Goal: Find specific page/section: Find specific page/section

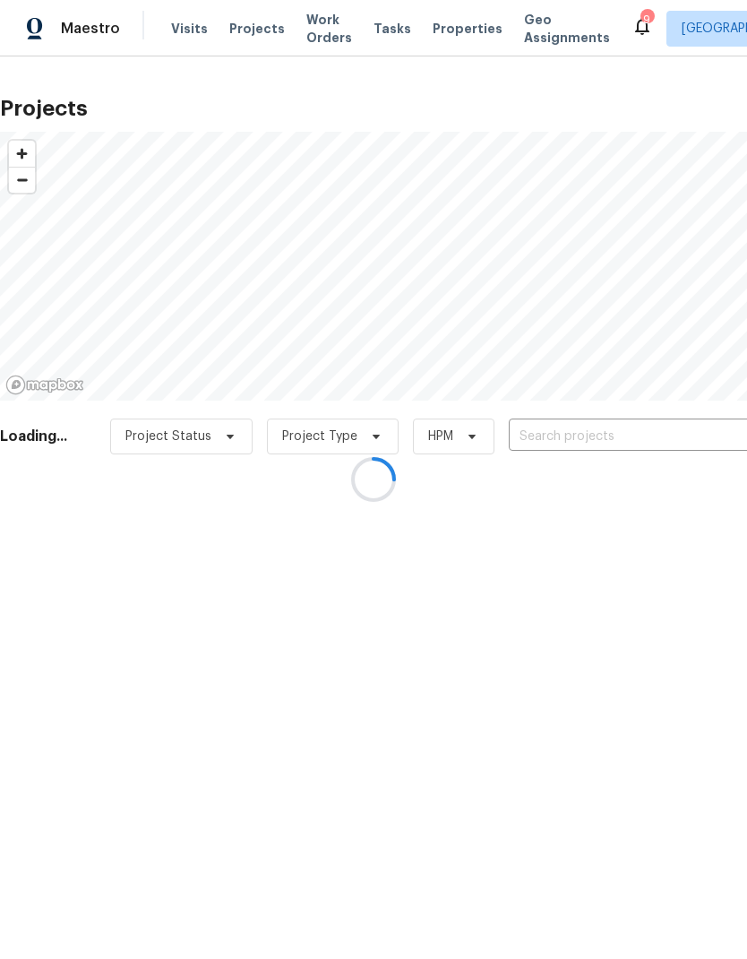
click at [659, 438] on div at bounding box center [373, 479] width 747 height 959
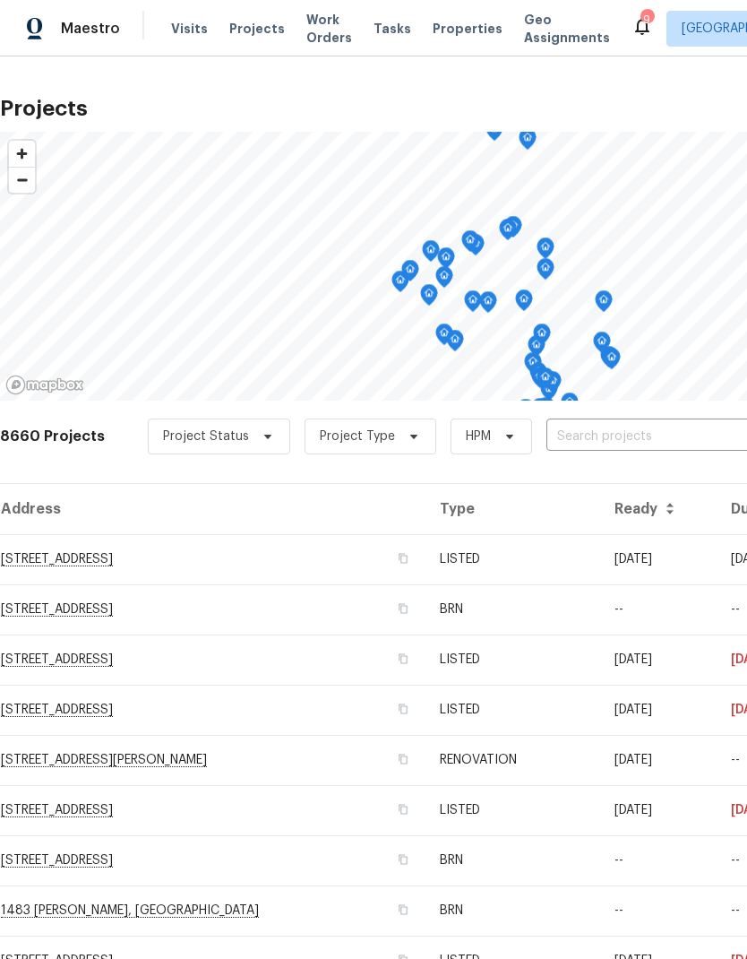
click at [655, 434] on input "text" at bounding box center [649, 437] width 205 height 28
type input "36034"
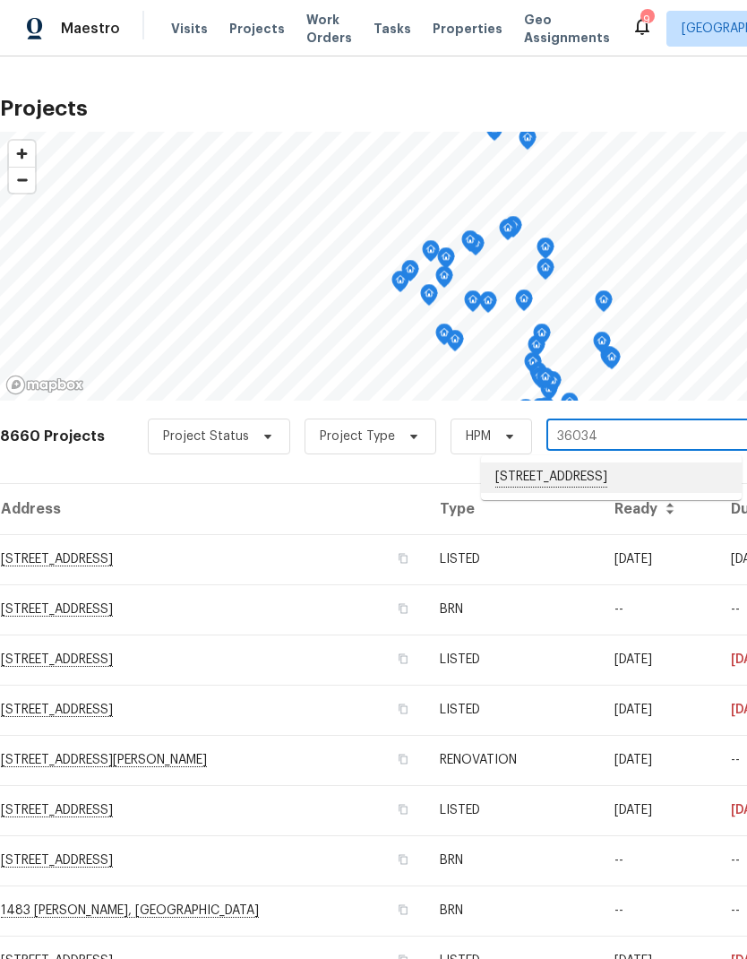
click at [659, 490] on li "[STREET_ADDRESS]" at bounding box center [611, 477] width 261 height 30
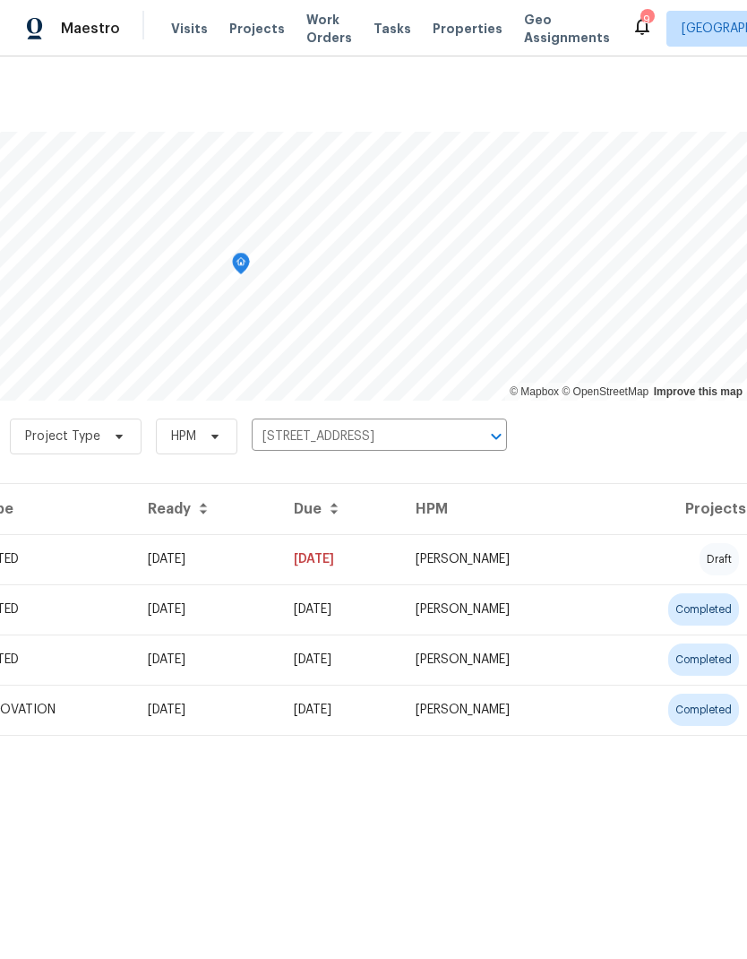
scroll to position [0, 265]
click at [630, 557] on td "draft" at bounding box center [673, 559] width 150 height 50
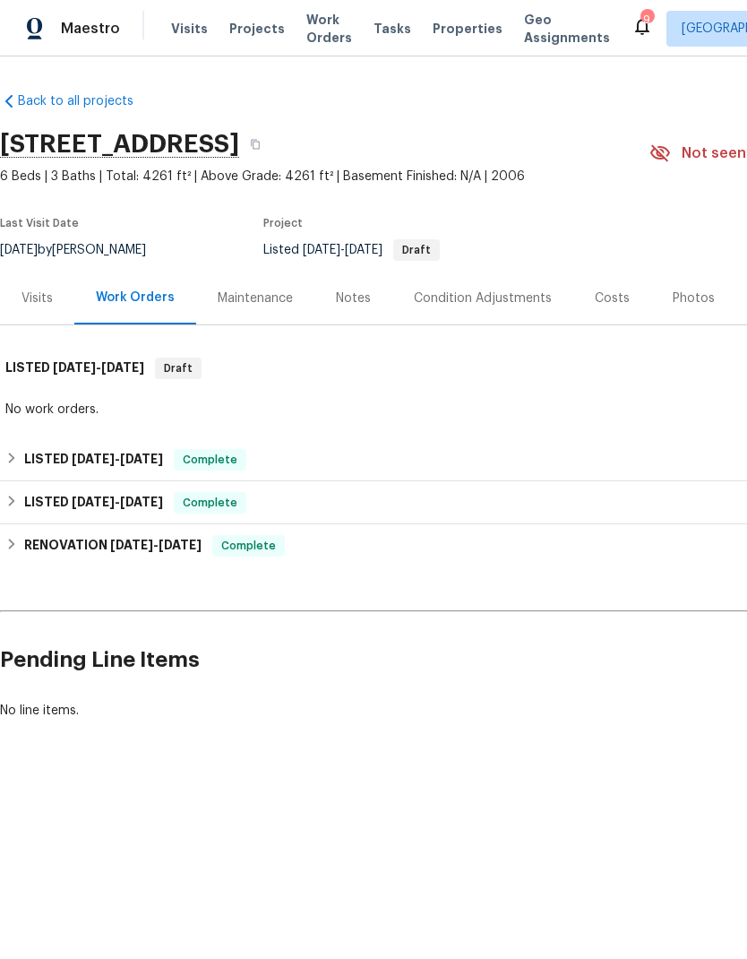
click at [352, 293] on div "Notes" at bounding box center [353, 298] width 35 height 18
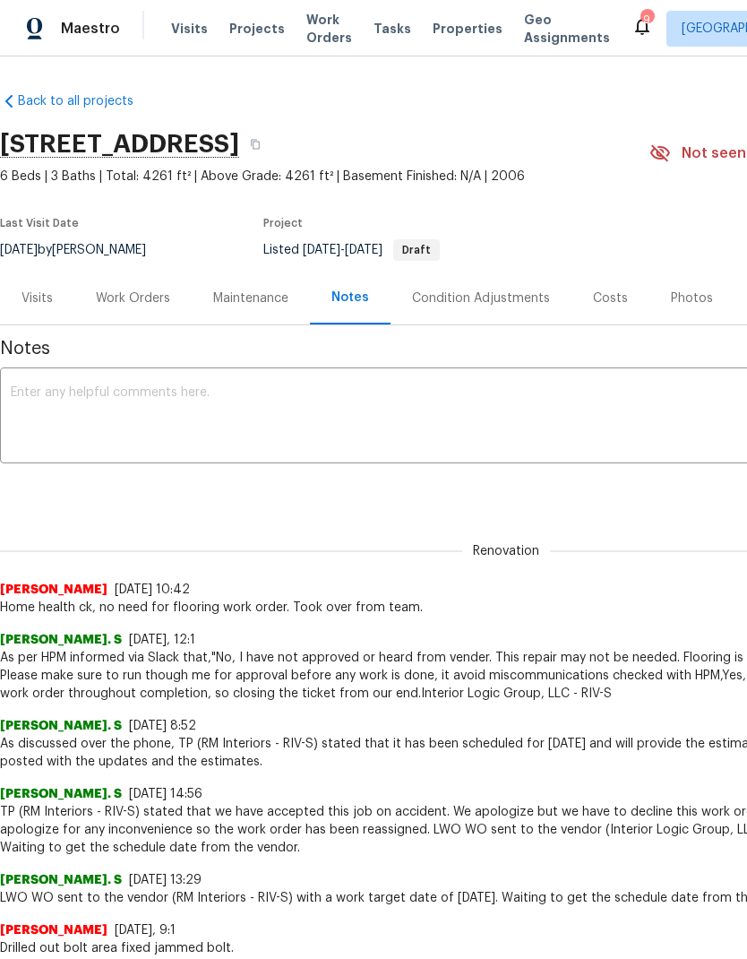
click at [245, 22] on span "Projects" at bounding box center [257, 29] width 56 height 18
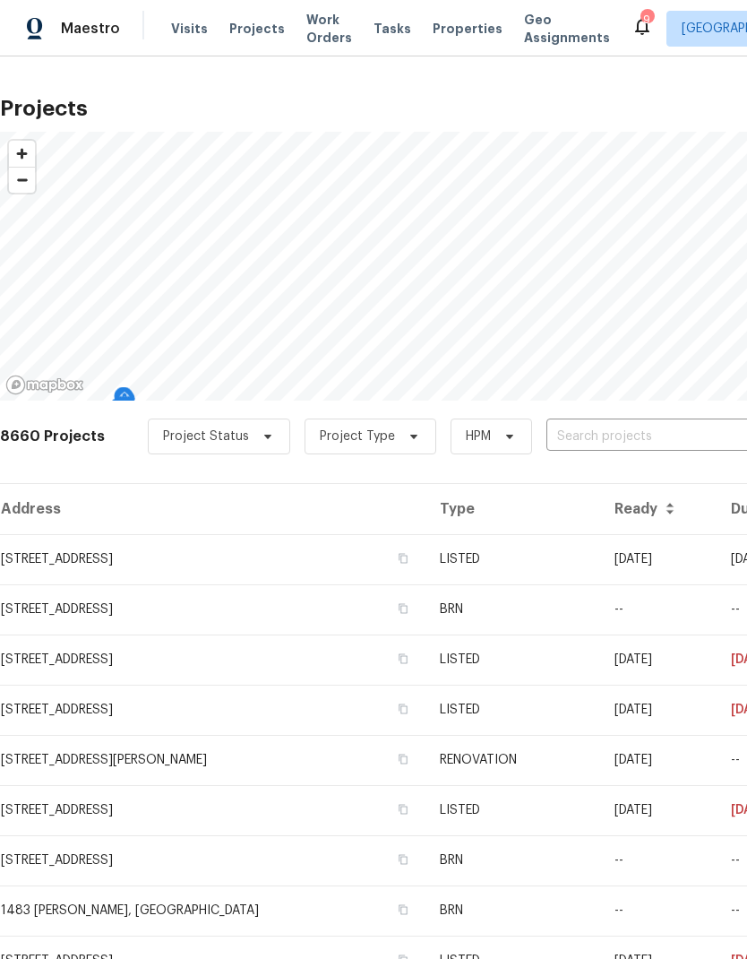
click at [658, 436] on input "text" at bounding box center [649, 437] width 205 height 28
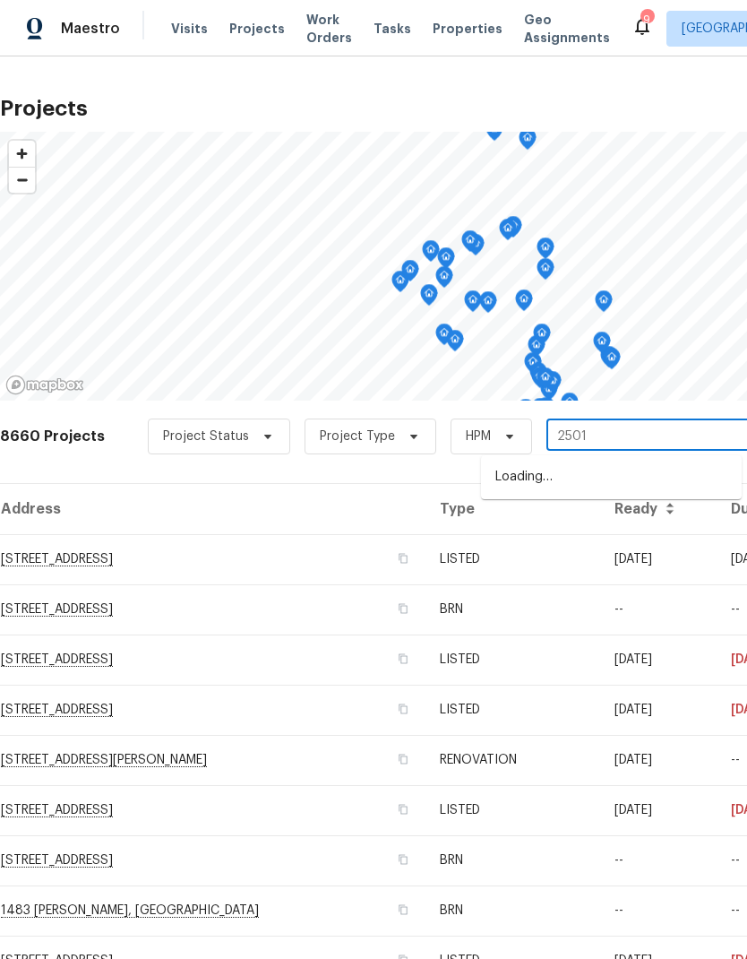
type input "25012"
click at [651, 480] on li "[STREET_ADDRESS][PERSON_NAME]" at bounding box center [611, 477] width 261 height 30
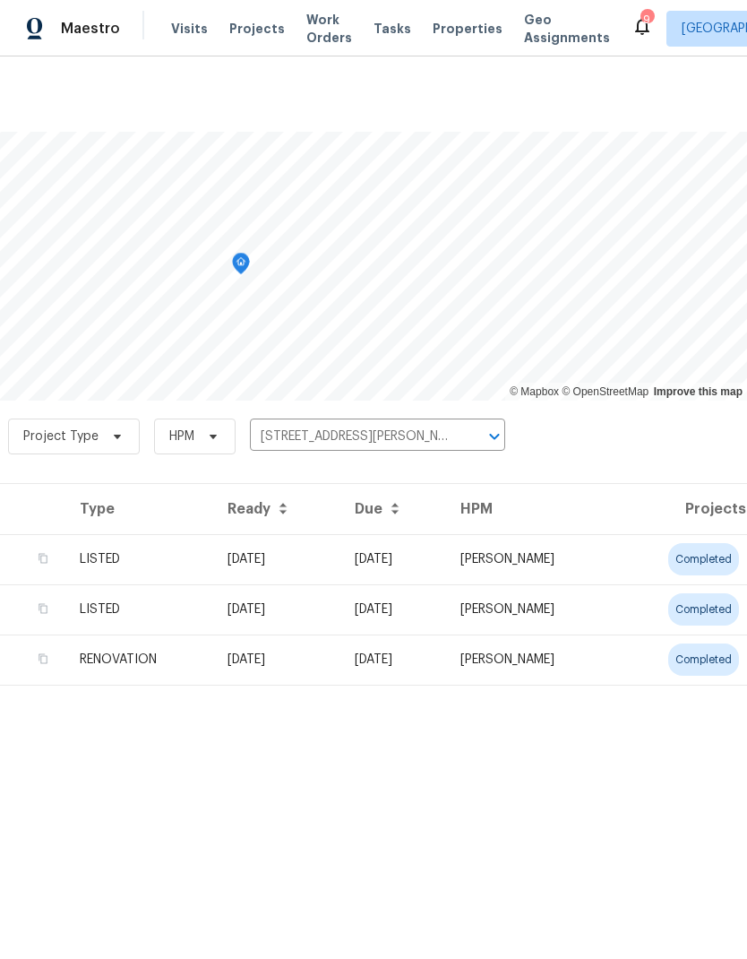
scroll to position [0, 265]
click at [626, 565] on td "completed" at bounding box center [682, 559] width 130 height 50
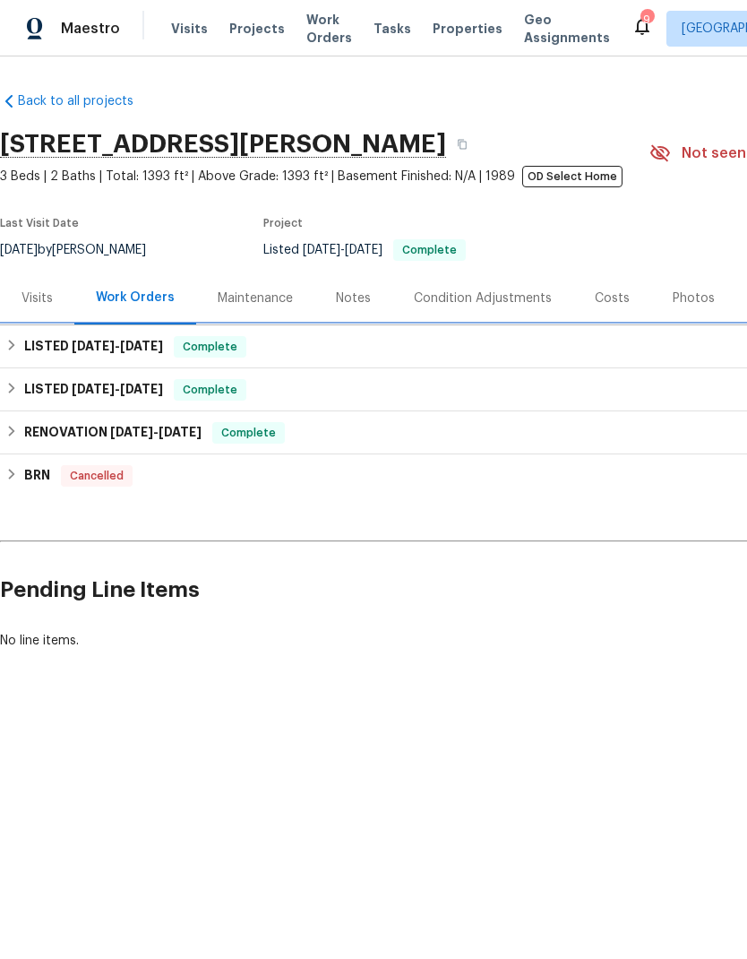
click at [61, 340] on h6 "LISTED [DATE] - [DATE]" at bounding box center [93, 347] width 139 height 22
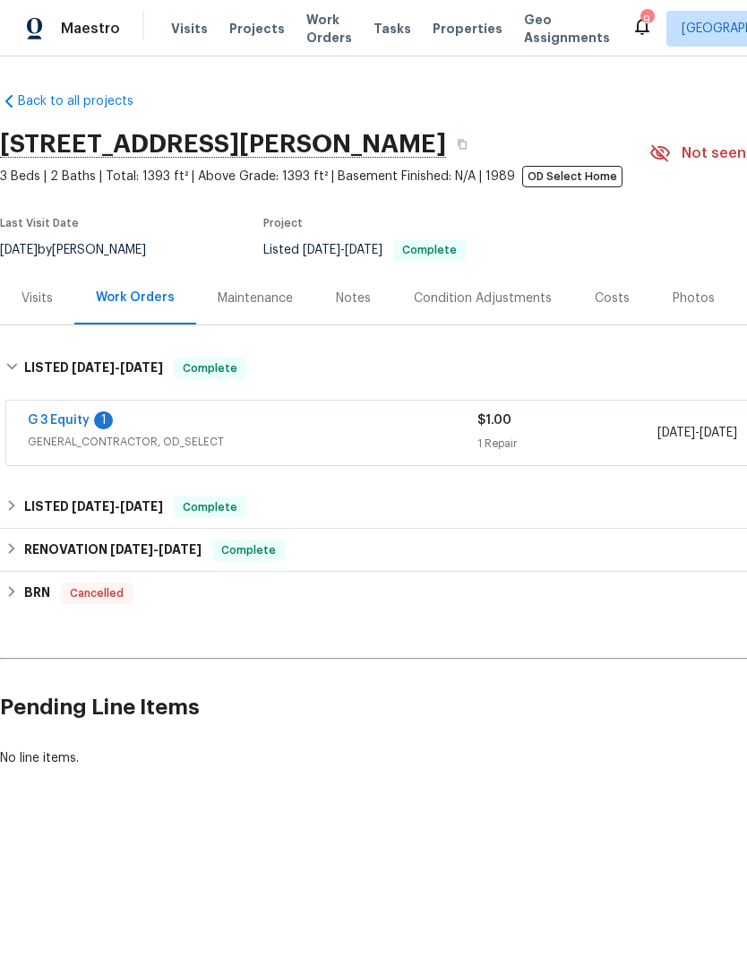
click at [53, 422] on link "G 3 Equity" at bounding box center [59, 420] width 62 height 13
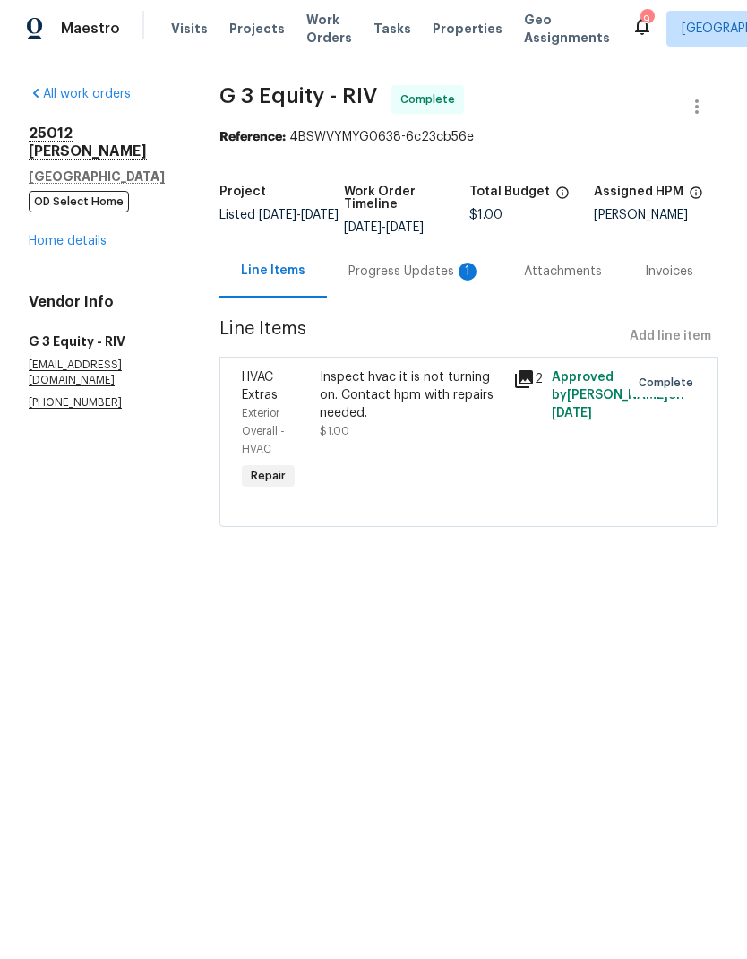
click at [379, 265] on div "Progress Updates 1" at bounding box center [415, 272] width 133 height 18
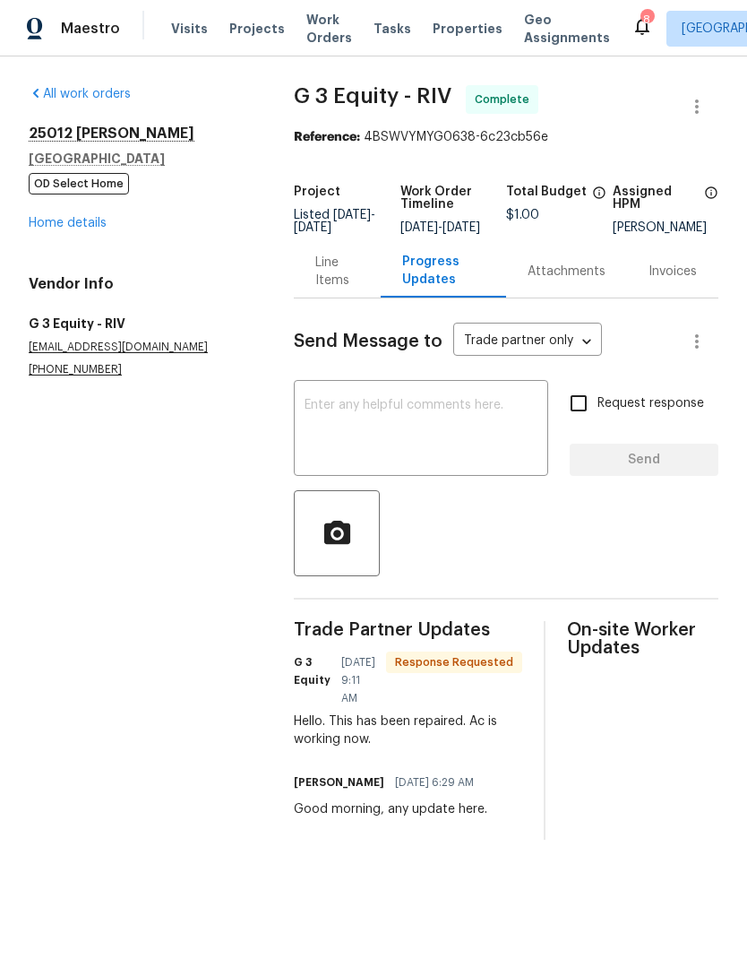
click at [64, 228] on link "Home details" at bounding box center [68, 223] width 78 height 13
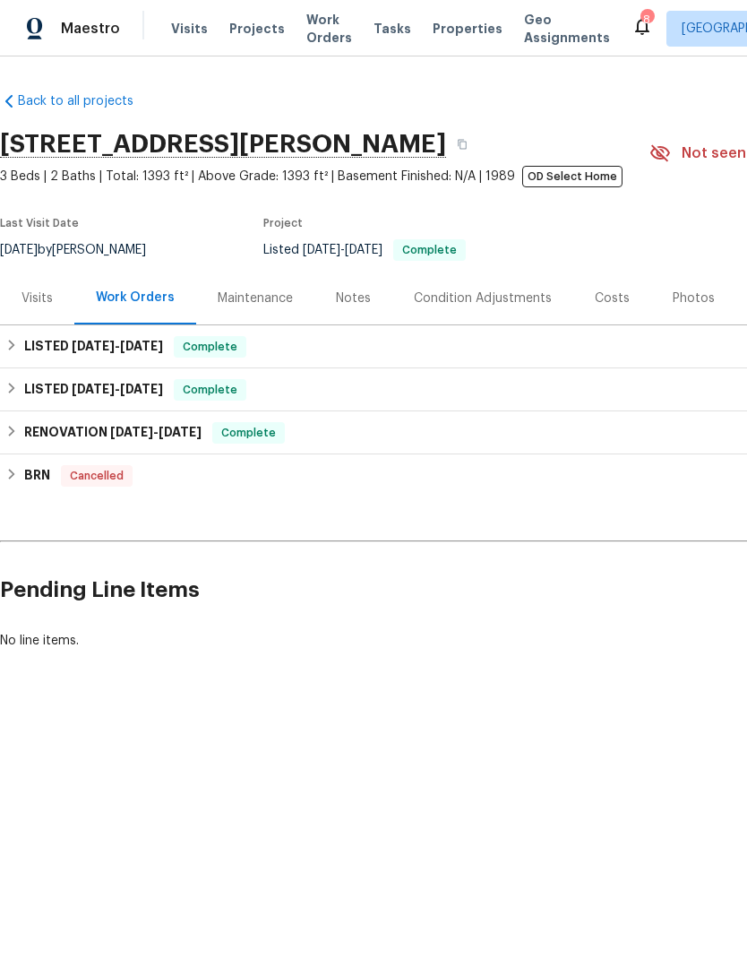
click at [251, 32] on span "Projects" at bounding box center [257, 29] width 56 height 18
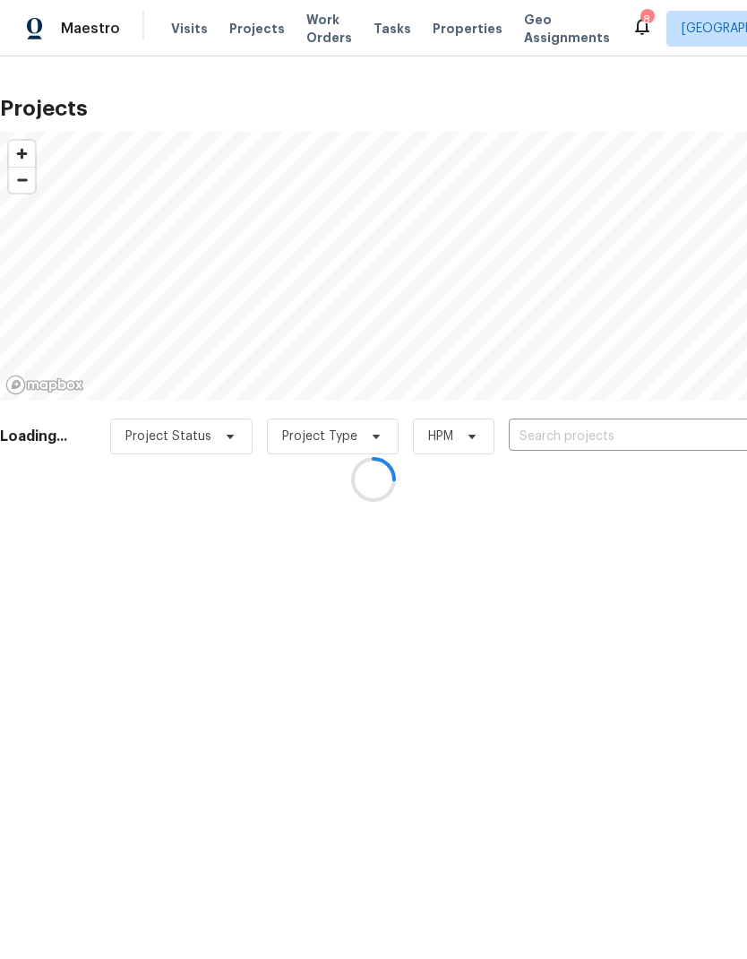
click at [660, 423] on div at bounding box center [373, 479] width 747 height 959
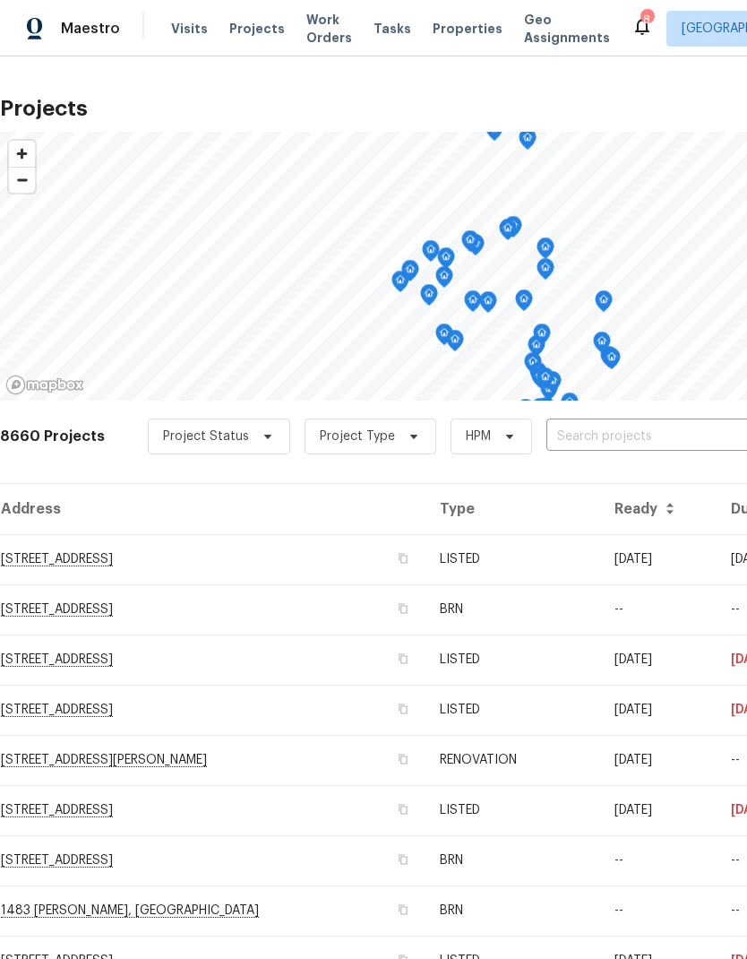
click at [654, 441] on input "text" at bounding box center [649, 437] width 205 height 28
type input "35809"
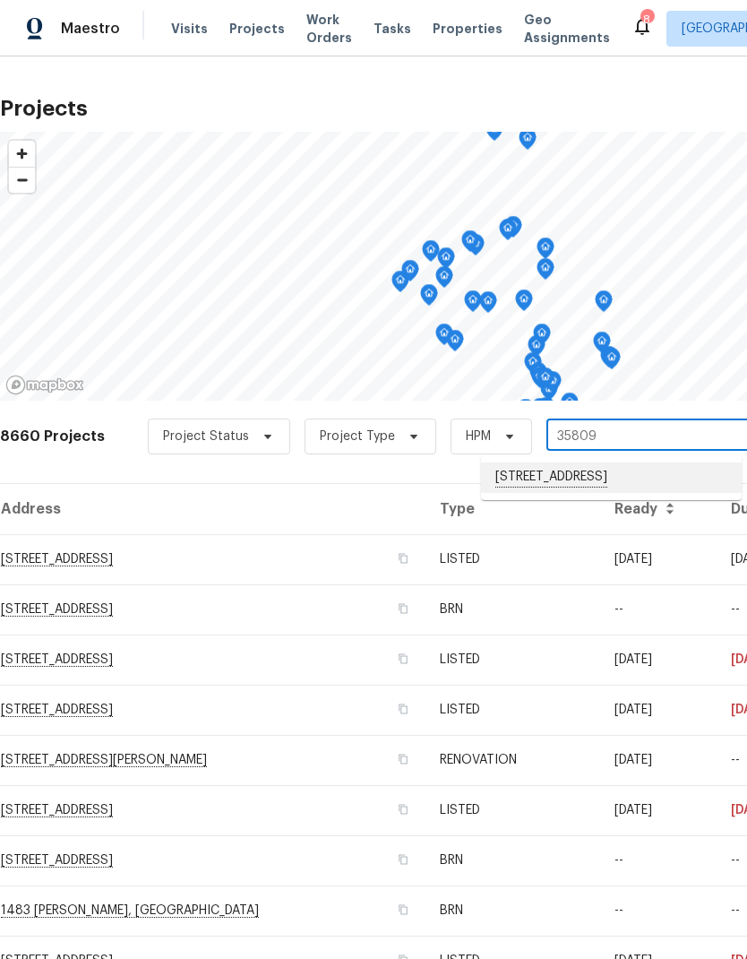
click at [661, 484] on li "[STREET_ADDRESS]" at bounding box center [611, 477] width 261 height 30
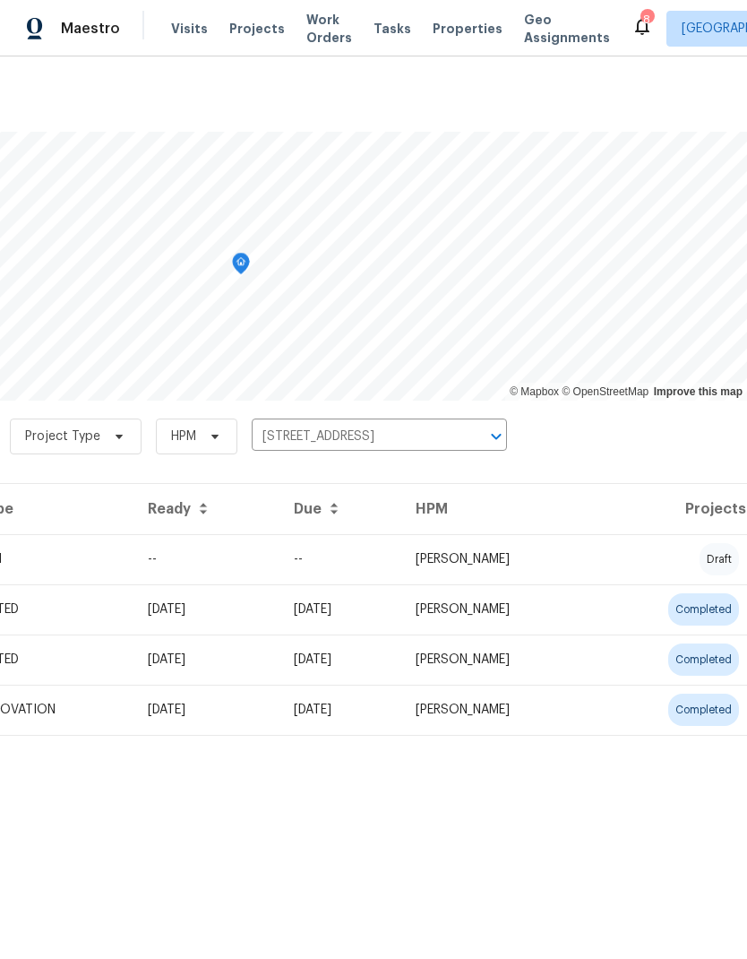
scroll to position [0, 265]
click at [598, 558] on td "[PERSON_NAME]" at bounding box center [499, 559] width 196 height 50
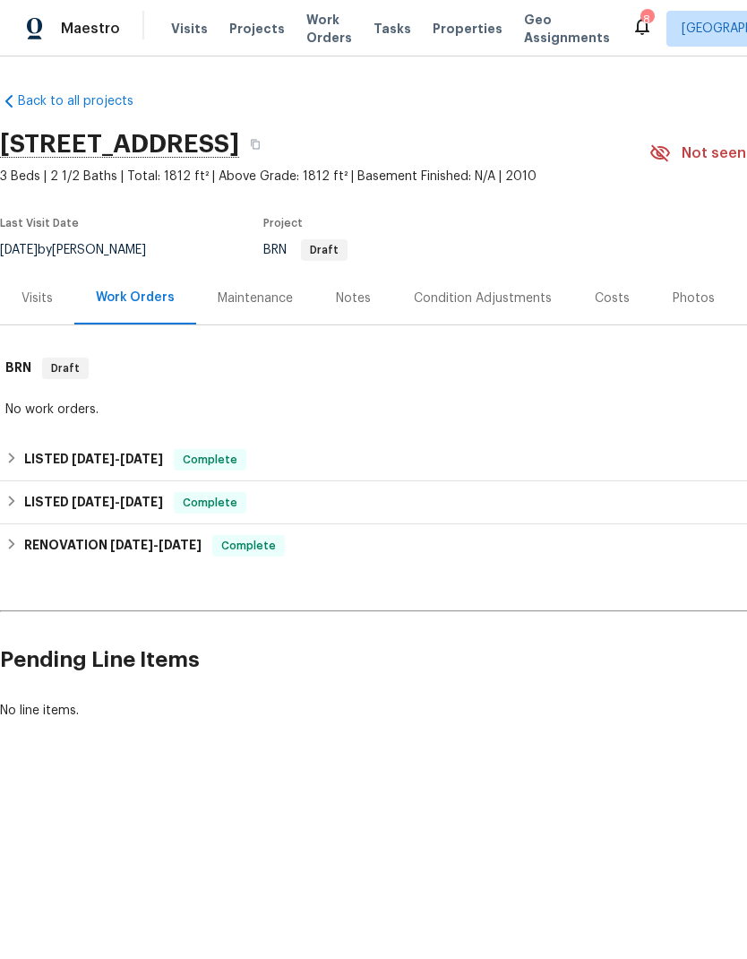
click at [246, 30] on span "Projects" at bounding box center [257, 29] width 56 height 18
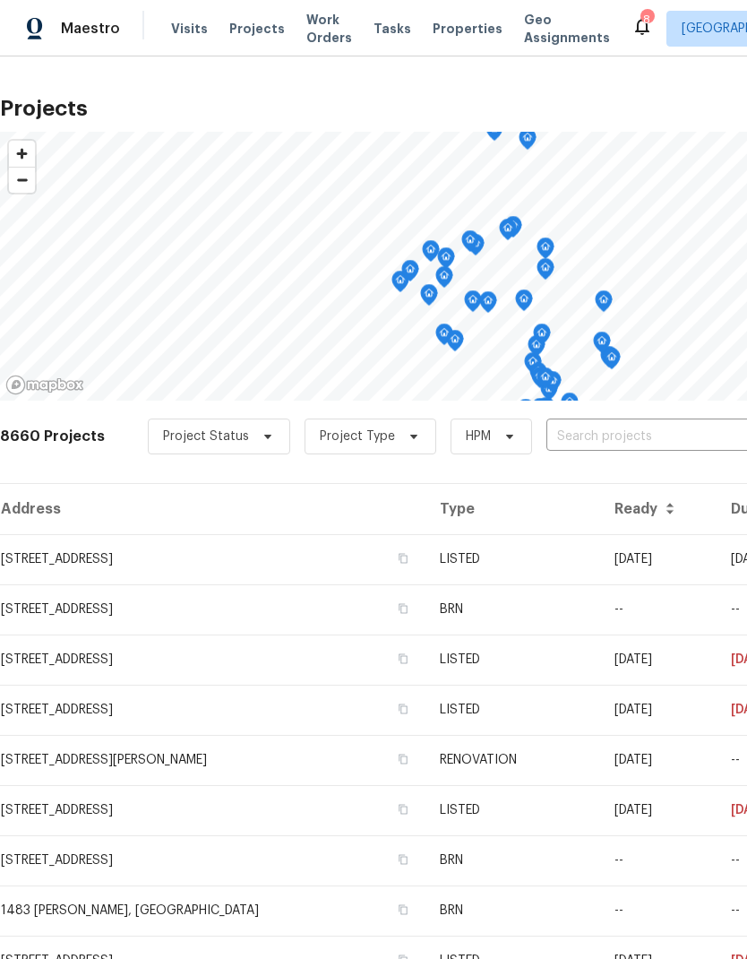
click at [669, 435] on input "text" at bounding box center [649, 437] width 205 height 28
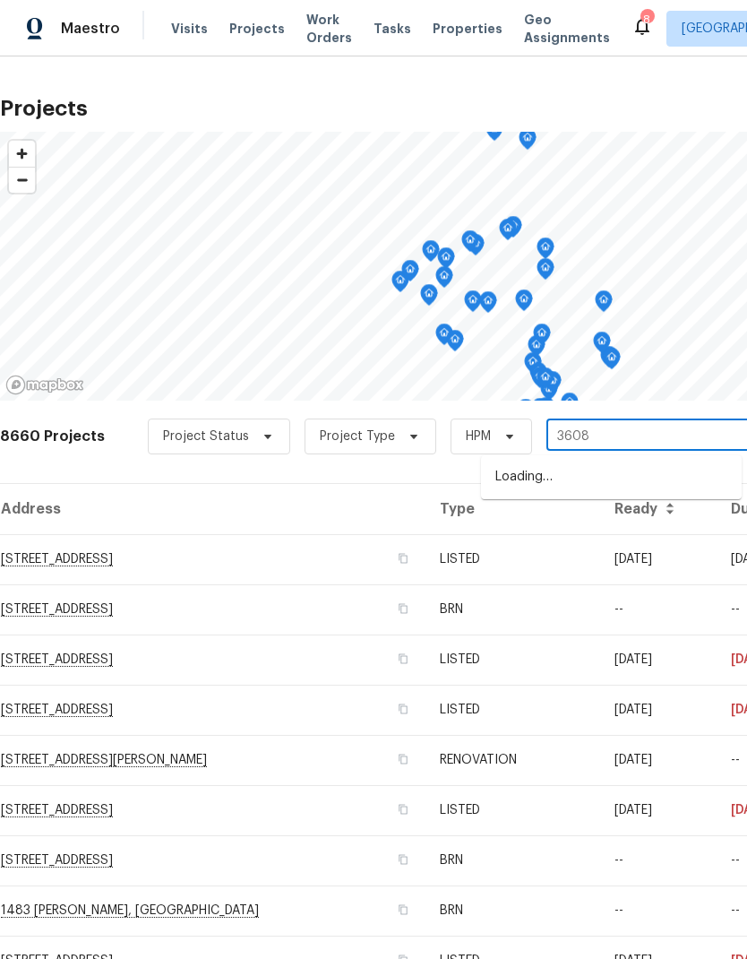
type input "36088"
click at [652, 478] on li "[STREET_ADDRESS][PERSON_NAME][PERSON_NAME]" at bounding box center [611, 486] width 261 height 49
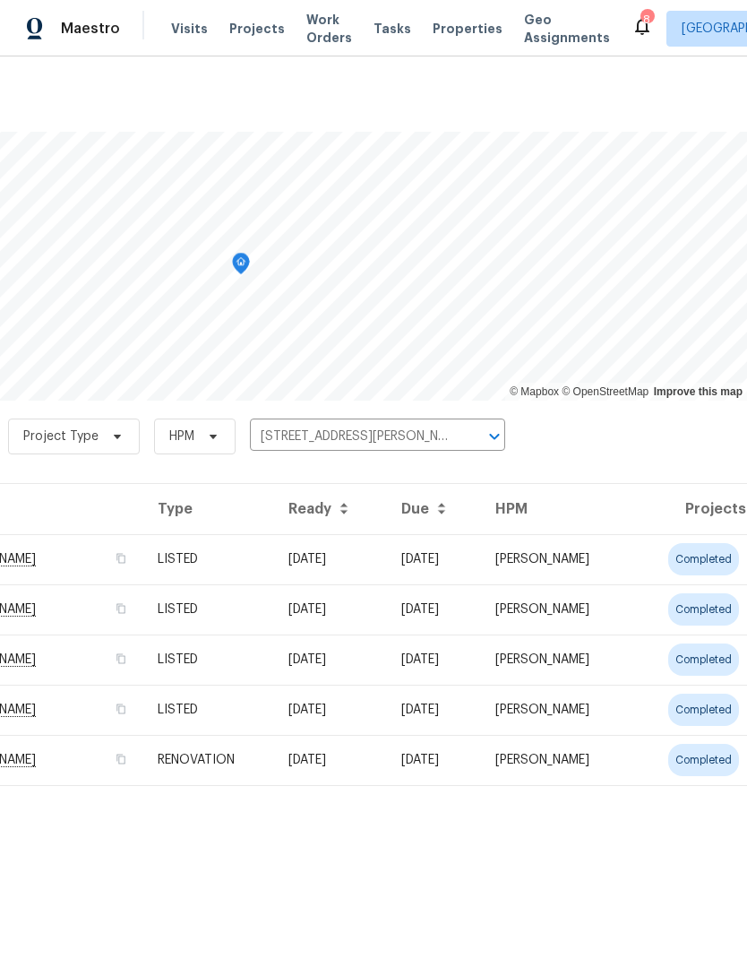
scroll to position [0, 265]
click at [636, 564] on td "completed" at bounding box center [690, 559] width 115 height 50
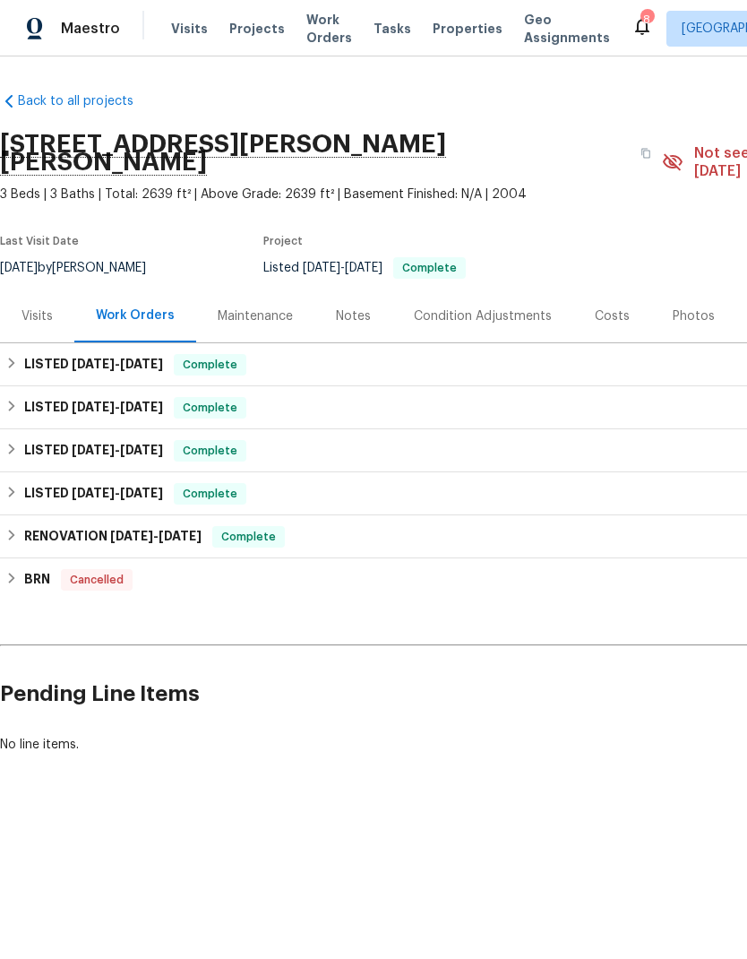
click at [351, 307] on div "Notes" at bounding box center [353, 316] width 35 height 18
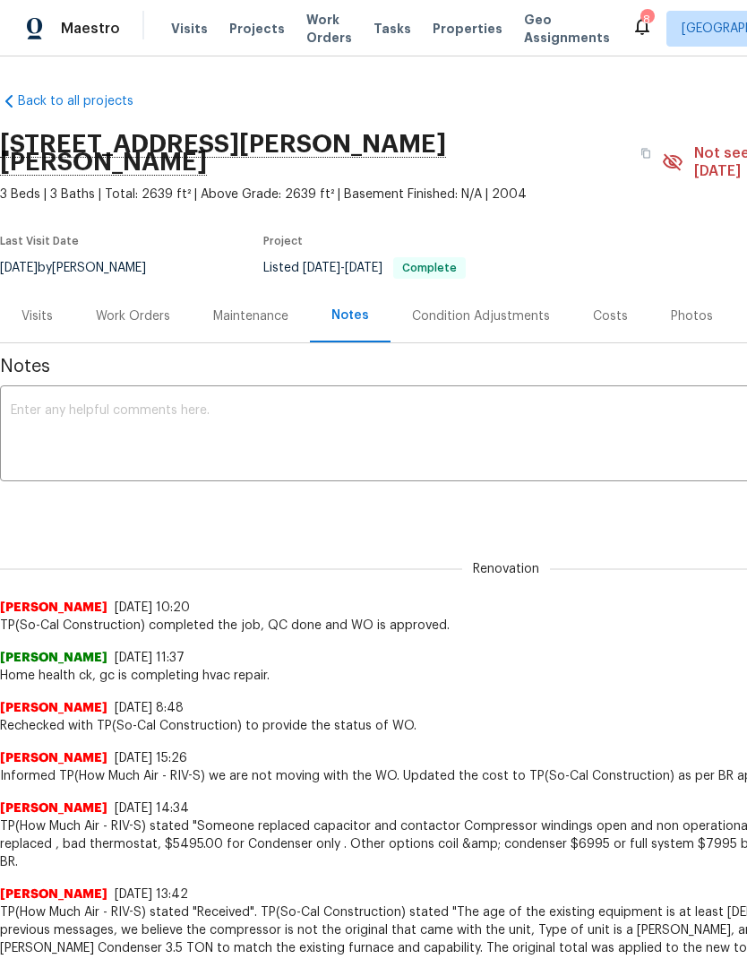
click at [260, 24] on span "Projects" at bounding box center [257, 29] width 56 height 18
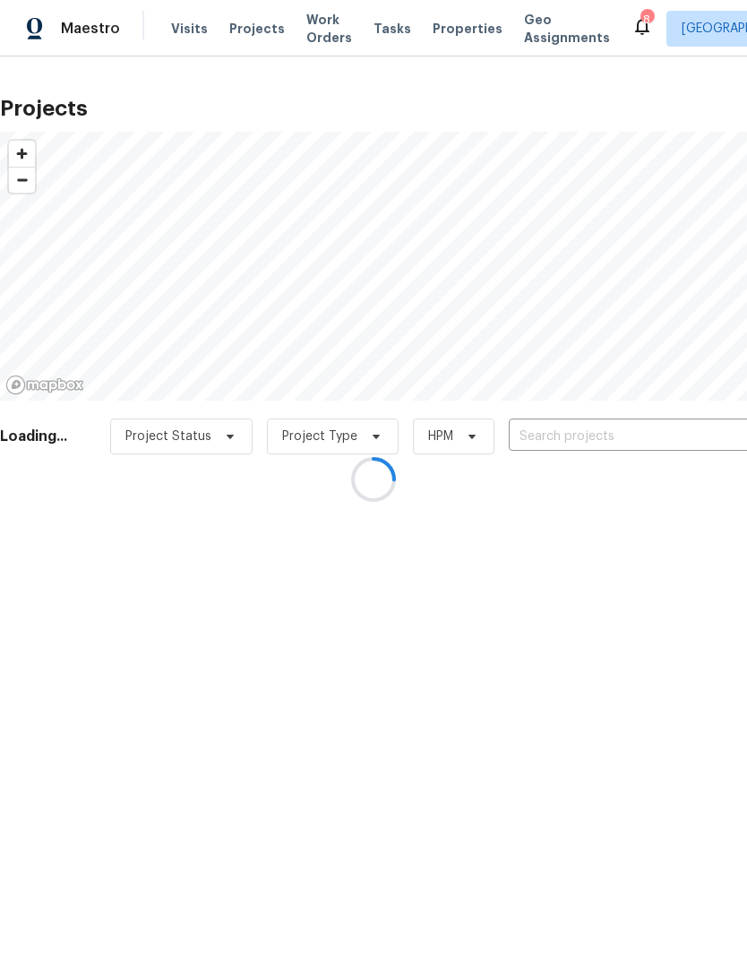
click at [654, 431] on input "text" at bounding box center [611, 437] width 205 height 28
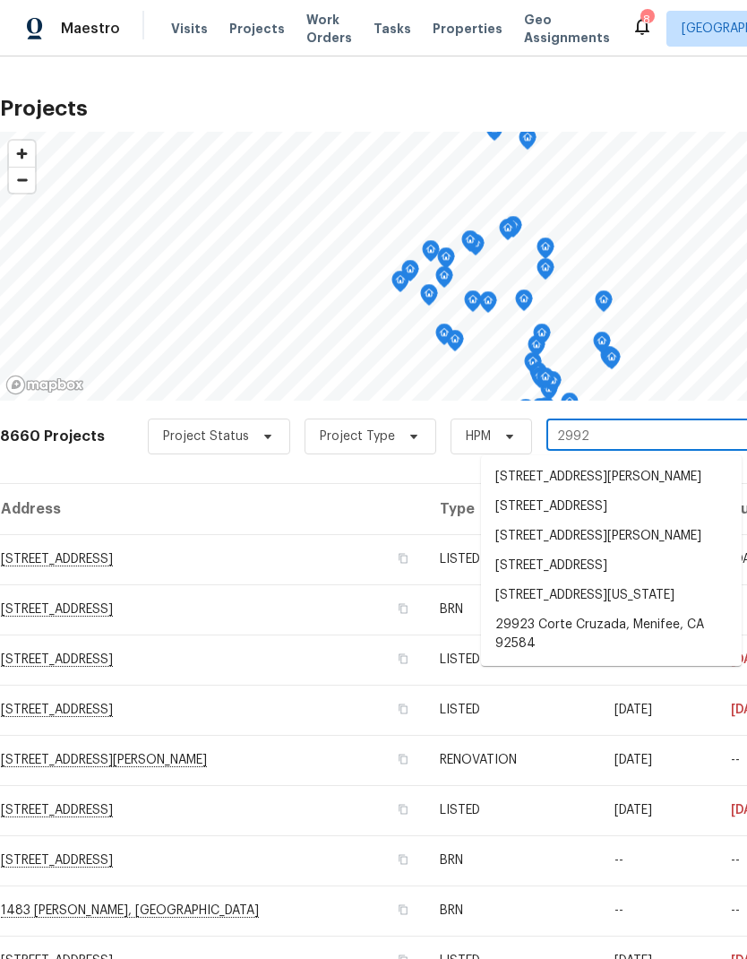
type input "29923"
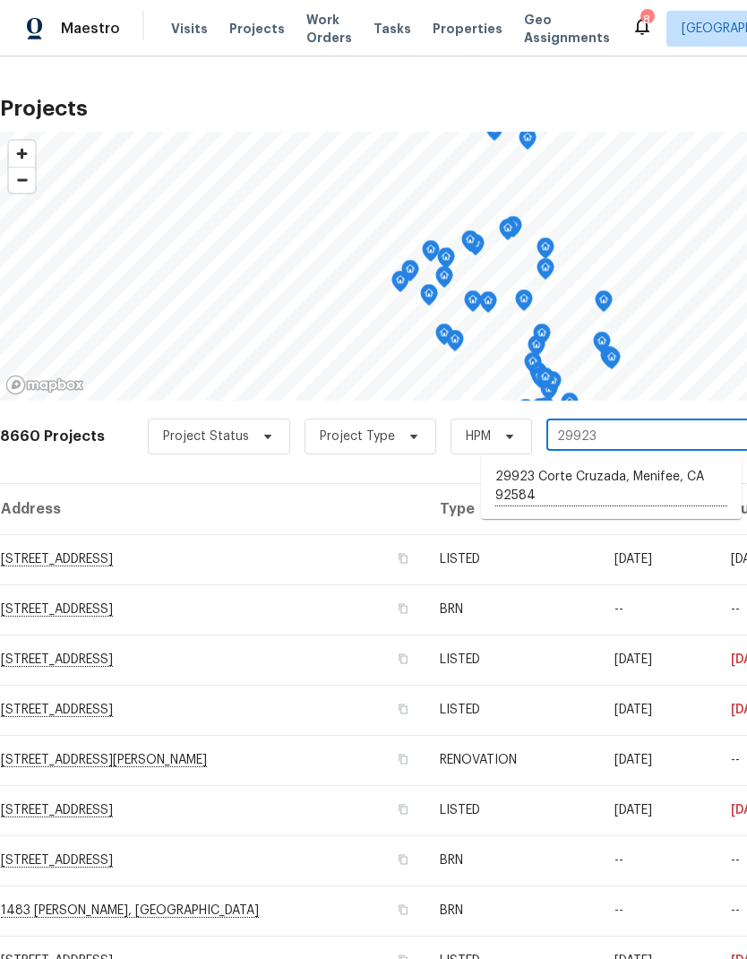
click at [645, 480] on li "29923 Corte Cruzada, Menifee, CA 92584" at bounding box center [611, 486] width 261 height 49
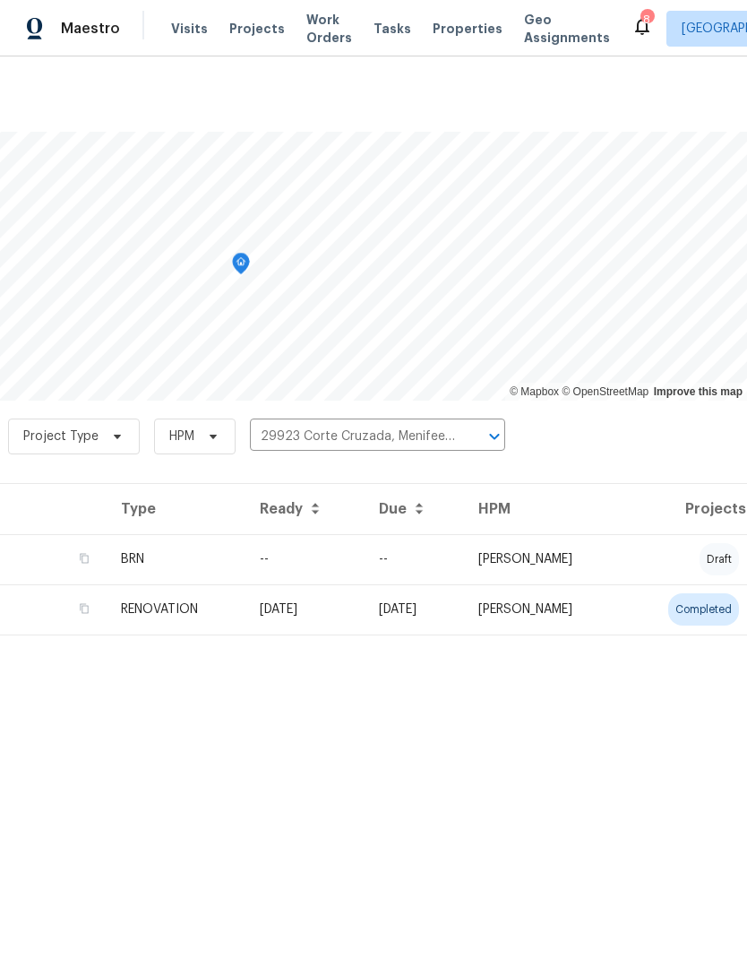
scroll to position [0, 265]
click at [633, 559] on td "draft" at bounding box center [686, 559] width 122 height 50
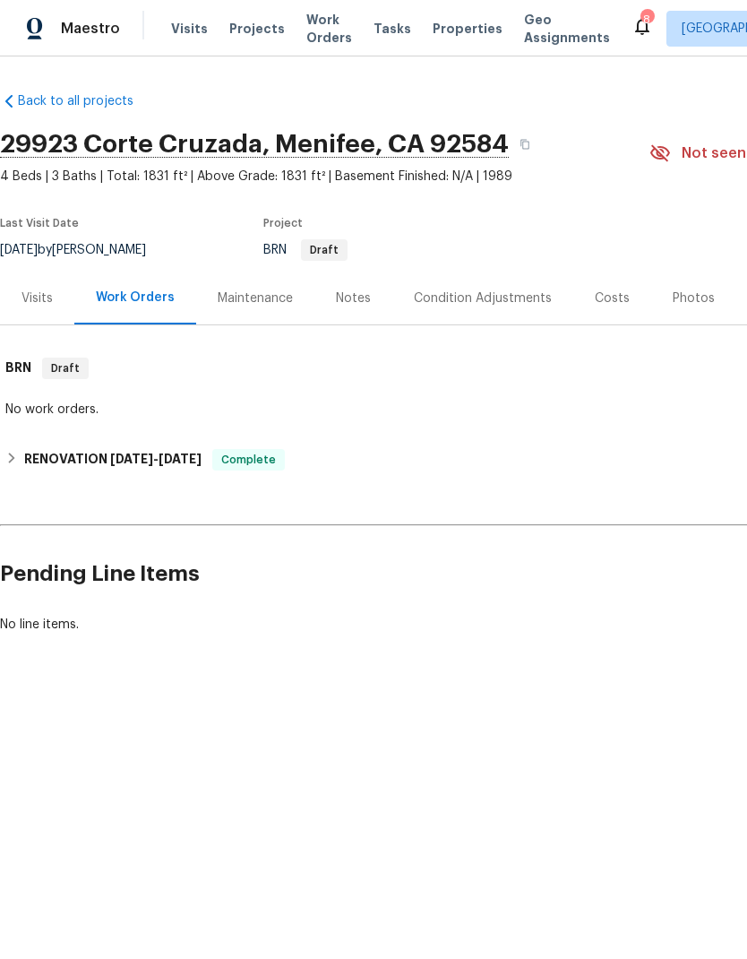
click at [352, 296] on div "Notes" at bounding box center [353, 298] width 35 height 18
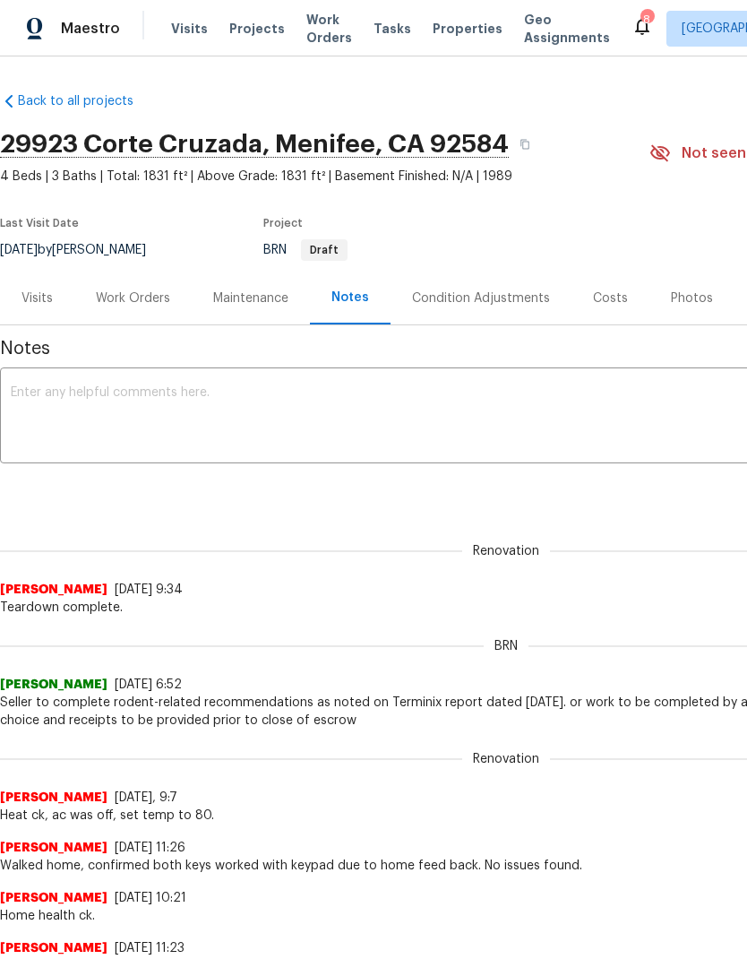
click at [244, 28] on span "Projects" at bounding box center [257, 29] width 56 height 18
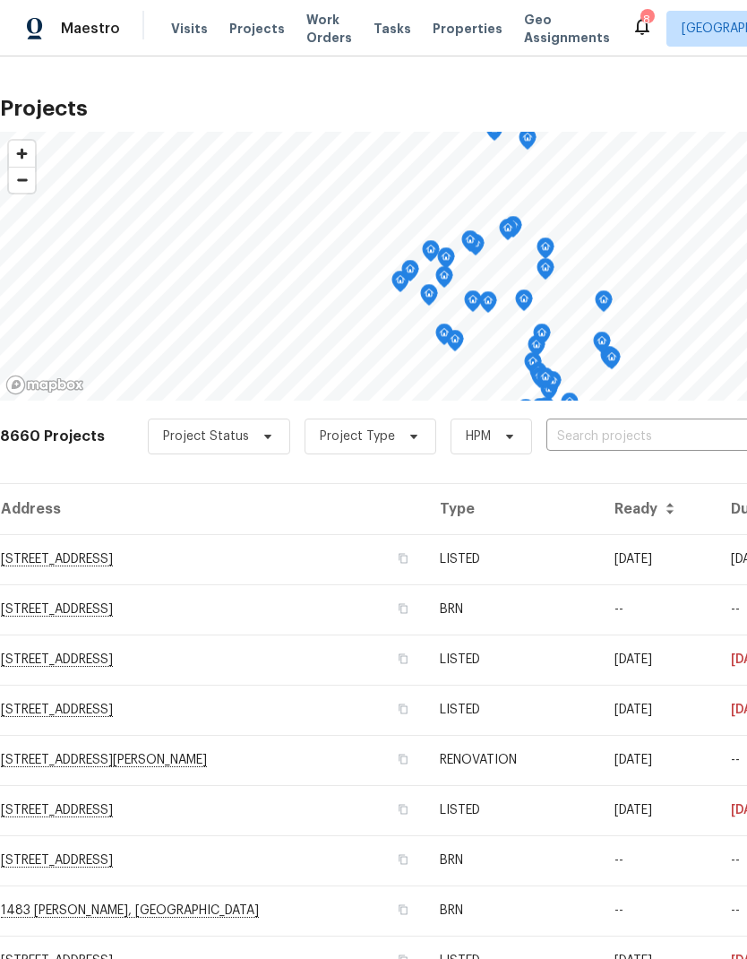
click at [642, 426] on input "text" at bounding box center [649, 437] width 205 height 28
type input "25707"
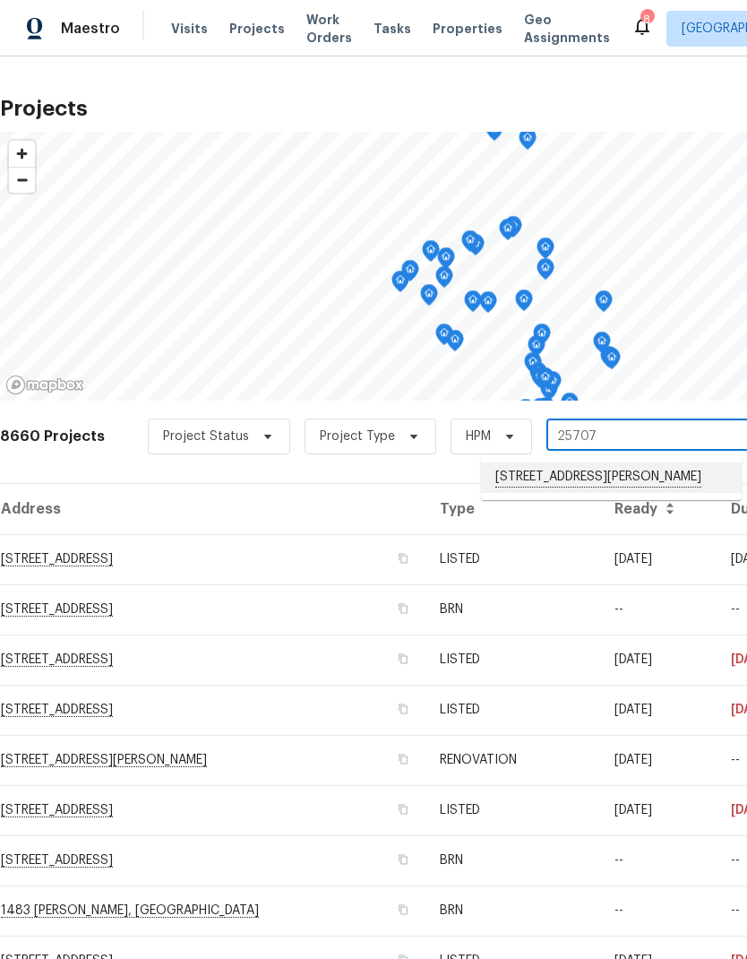
click at [643, 478] on li "[STREET_ADDRESS][PERSON_NAME]" at bounding box center [611, 477] width 261 height 30
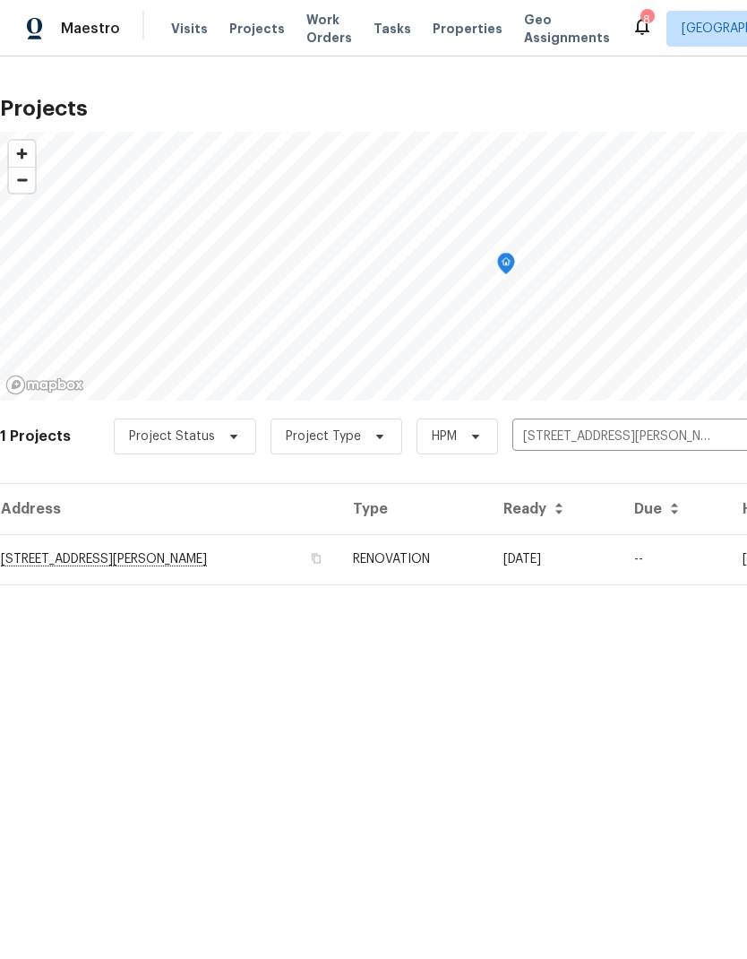
click at [628, 557] on td "--" at bounding box center [674, 559] width 108 height 50
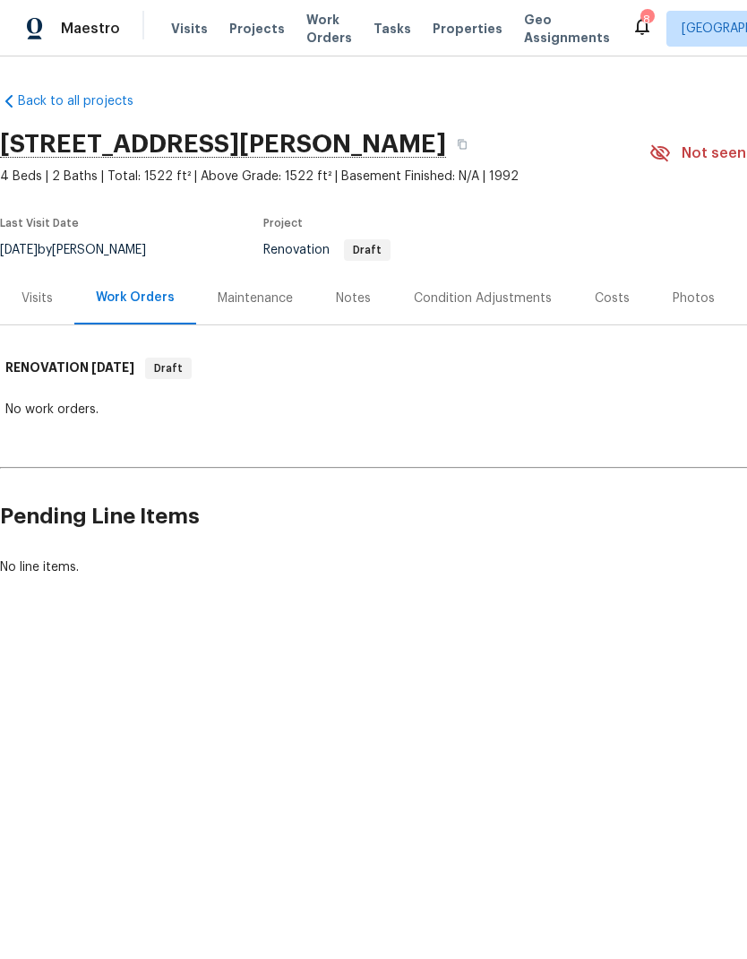
scroll to position [0, 84]
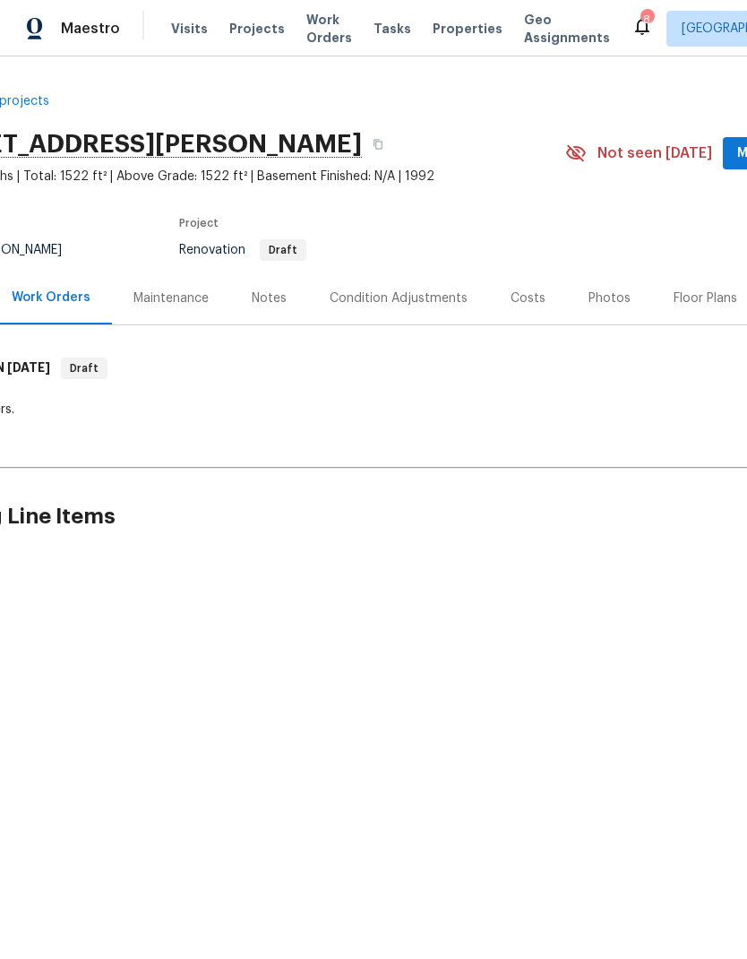
click at [519, 305] on div "Costs" at bounding box center [528, 298] width 35 height 18
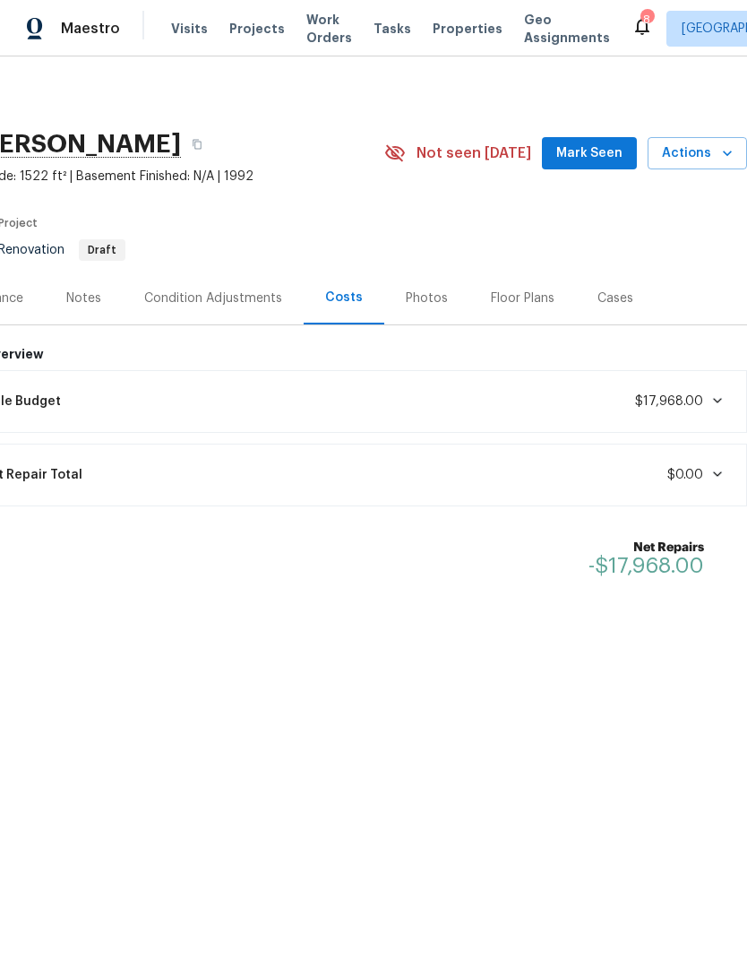
scroll to position [0, 265]
click at [202, 296] on div "Condition Adjustments" at bounding box center [213, 298] width 138 height 18
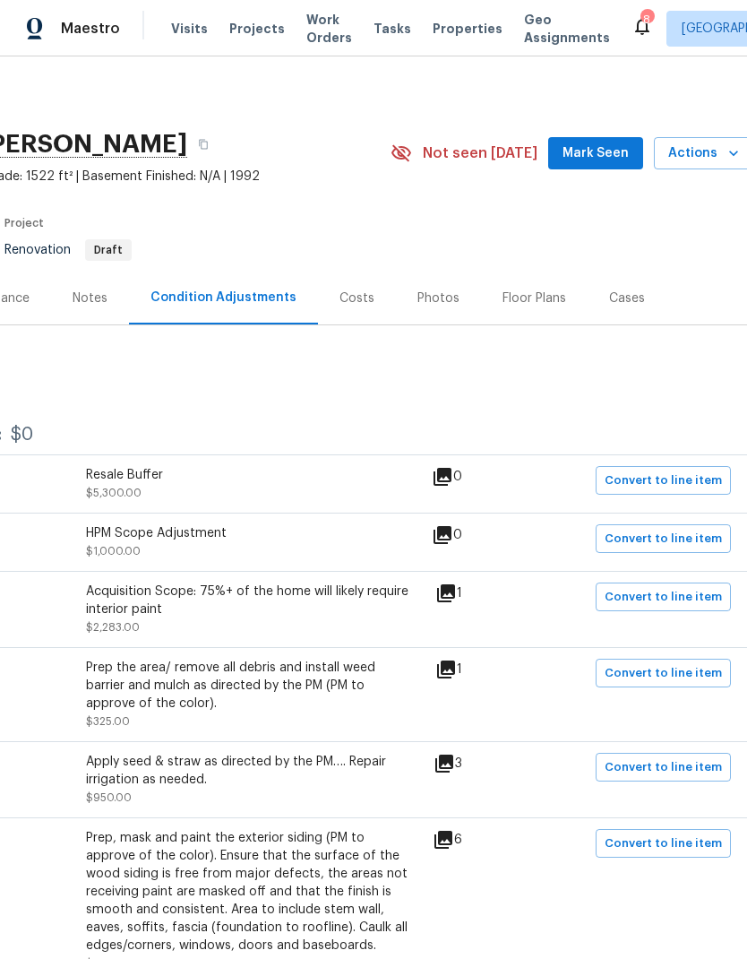
scroll to position [0, 259]
click at [349, 300] on div "Costs" at bounding box center [357, 298] width 35 height 18
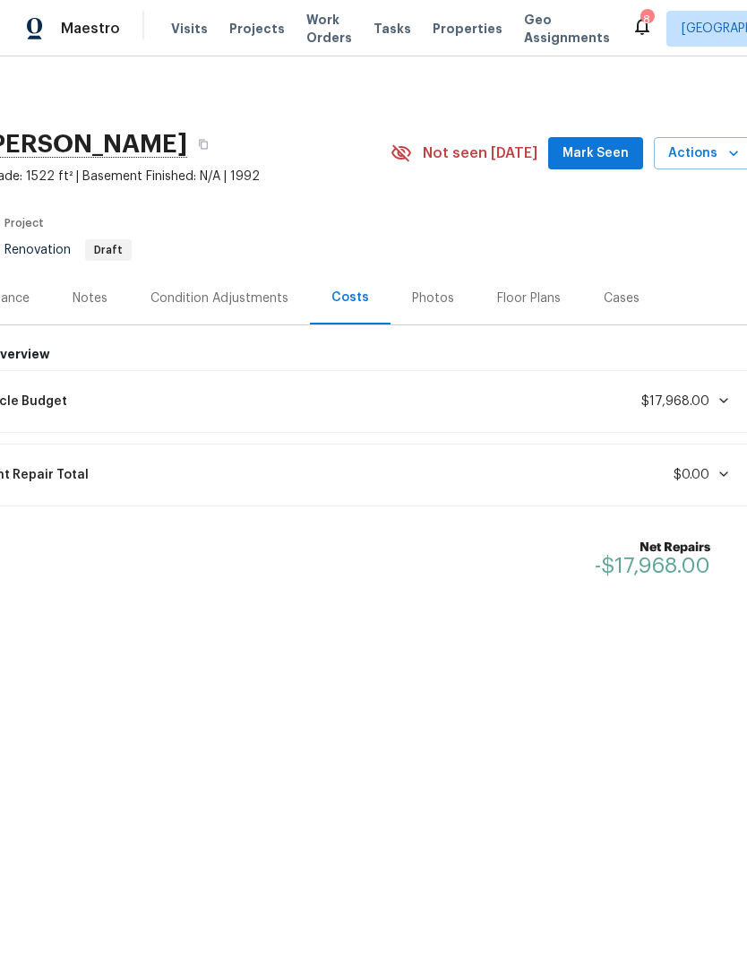
click at [237, 292] on div "Condition Adjustments" at bounding box center [220, 298] width 138 height 18
